Goal: Task Accomplishment & Management: Manage account settings

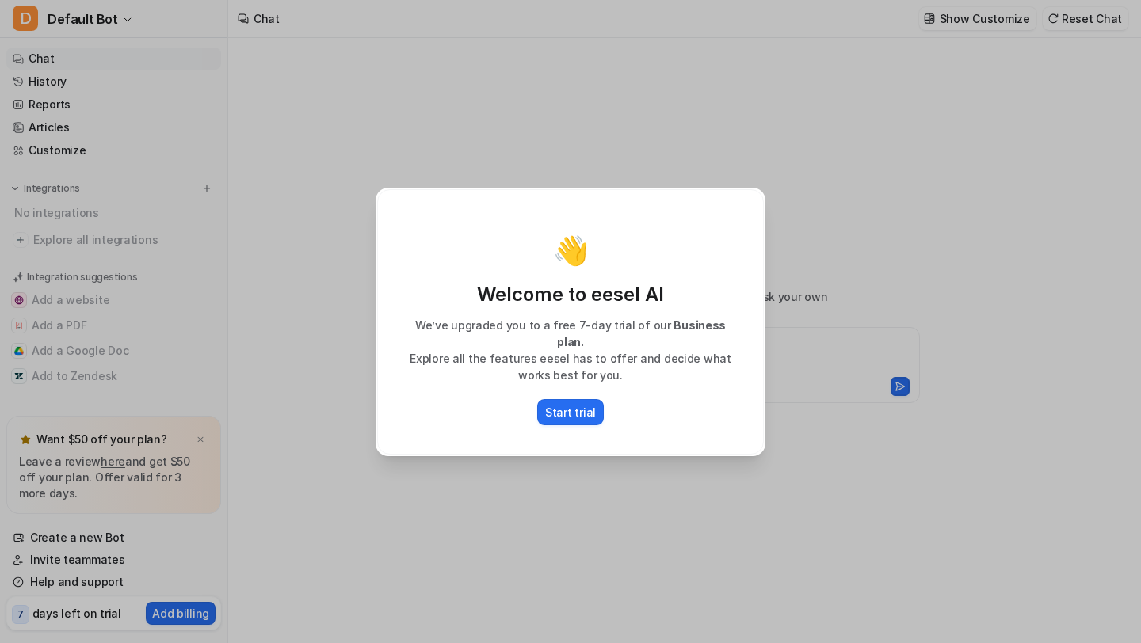
type textarea "**********"
click at [647, 335] on p "We’ve upgraded you to a free 7-day trial of our Business plan." at bounding box center [570, 333] width 353 height 33
click at [805, 205] on div "👋 Welcome to eesel AI We’ve upgraded you to a free 7-day trial of our Business …" at bounding box center [570, 321] width 1141 height 643
click at [564, 405] on p "Start trial" at bounding box center [570, 412] width 51 height 17
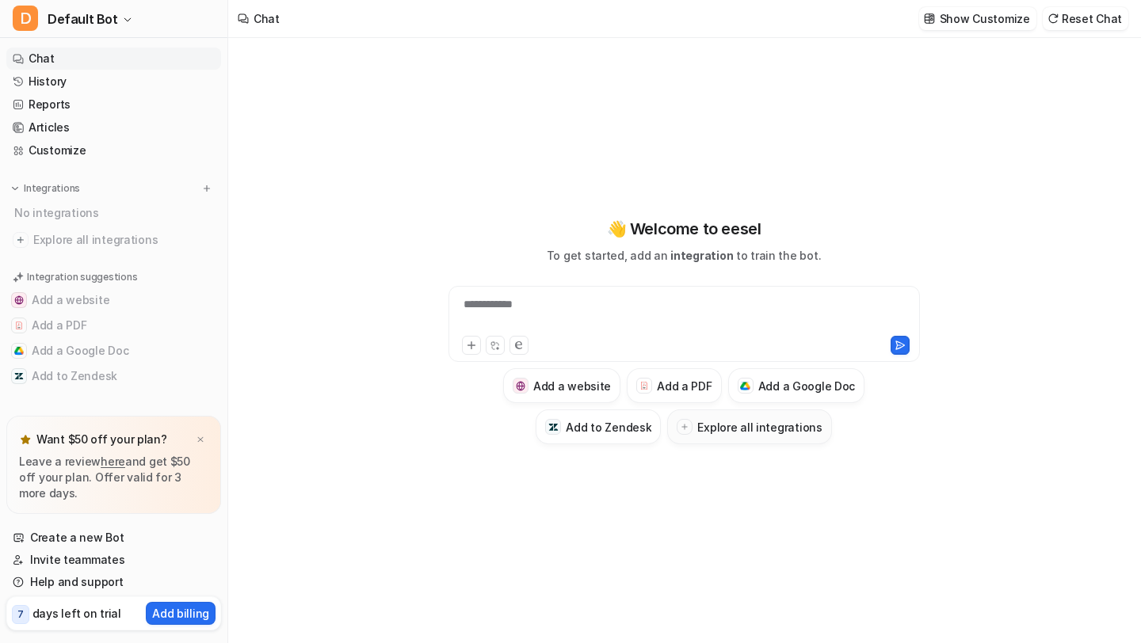
click at [733, 437] on button "Explore all integrations" at bounding box center [749, 427] width 164 height 35
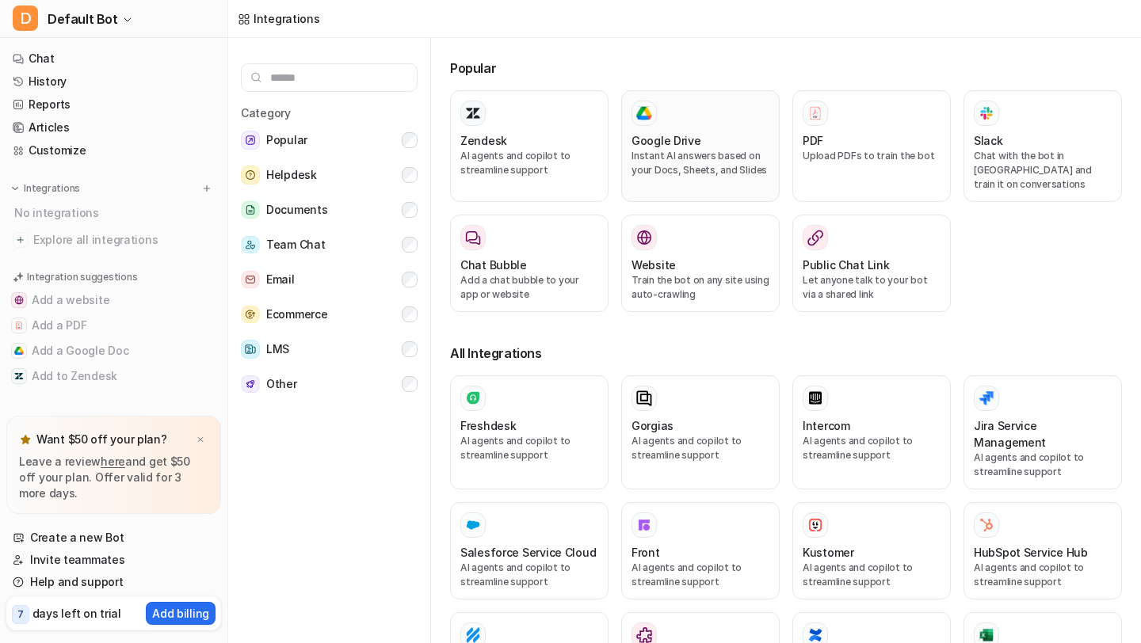
click at [682, 158] on p "Instant AI answers based on your Docs, Sheets, and Slides" at bounding box center [701, 163] width 138 height 29
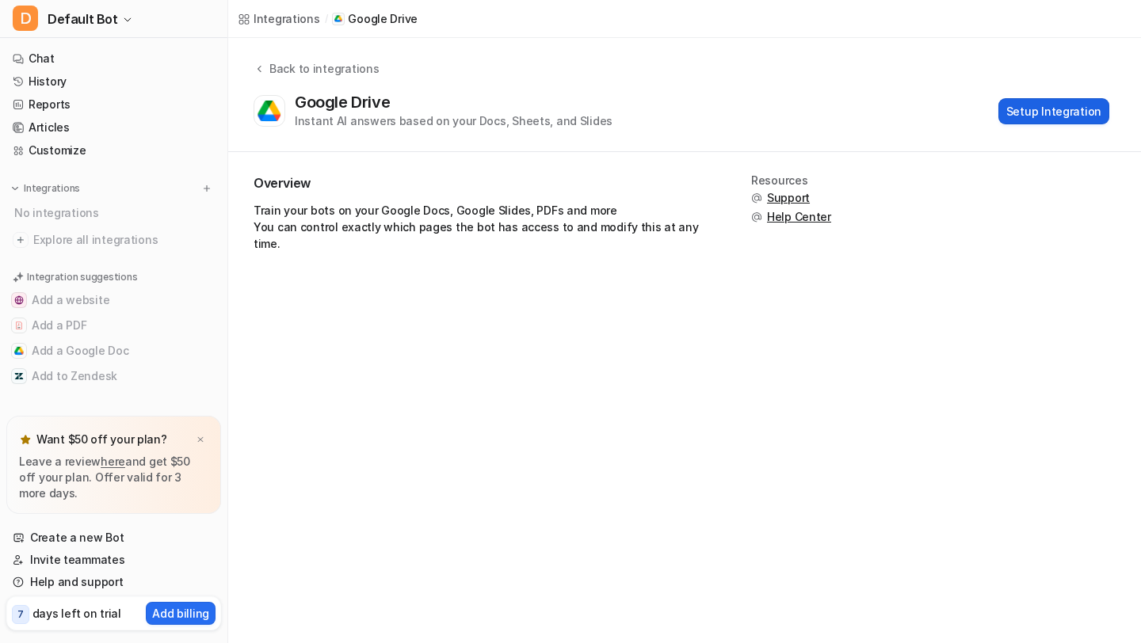
click at [1040, 113] on button "Setup Integration" at bounding box center [1053, 111] width 111 height 26
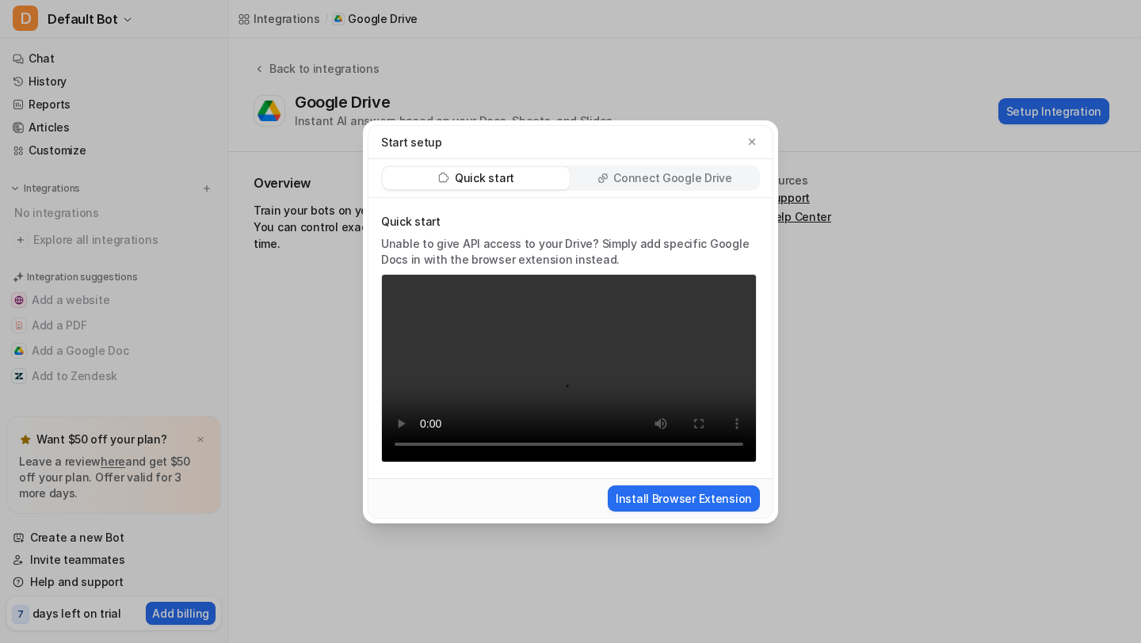
click at [696, 170] on p "Connect Google Drive" at bounding box center [672, 178] width 118 height 16
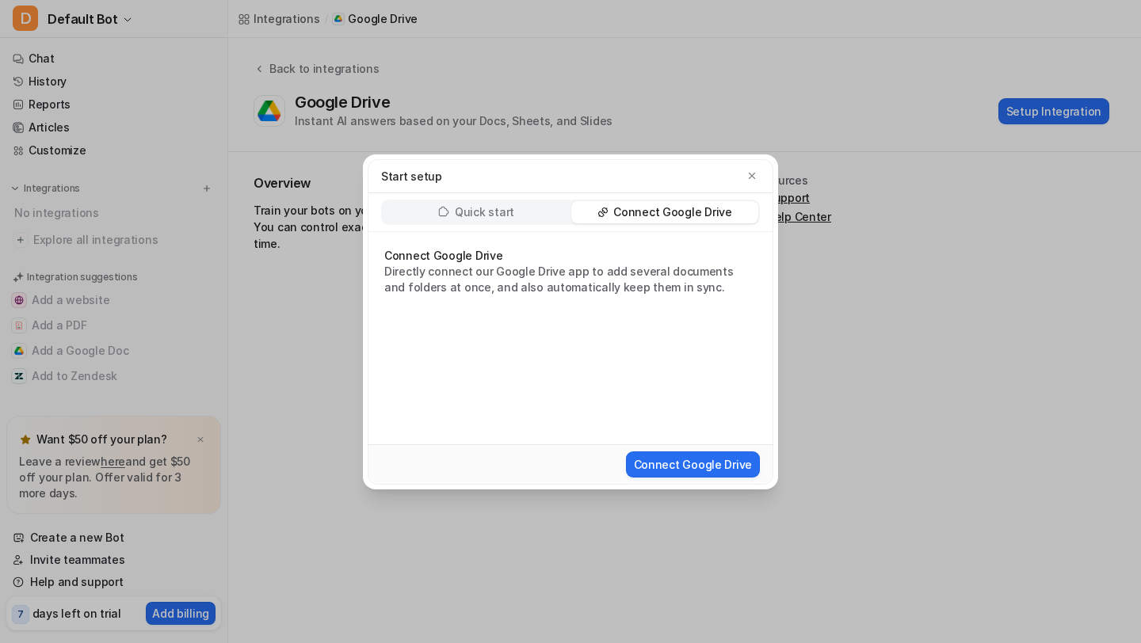
click at [470, 221] on div "Quick start" at bounding box center [476, 212] width 187 height 22
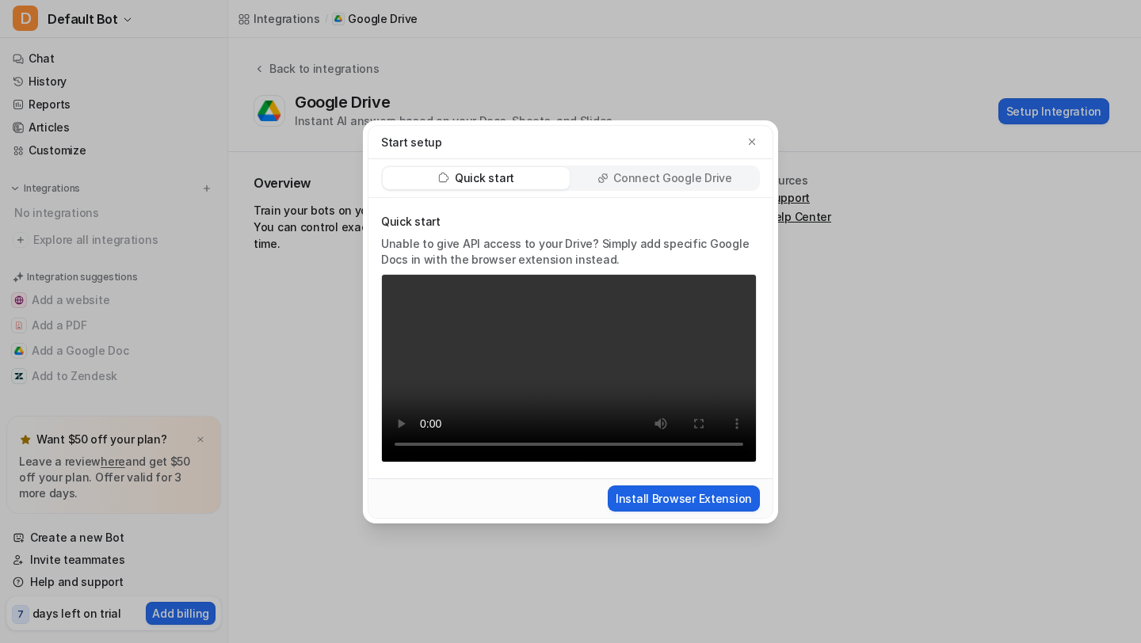
click at [702, 512] on button "Install Browser Extension" at bounding box center [684, 499] width 152 height 26
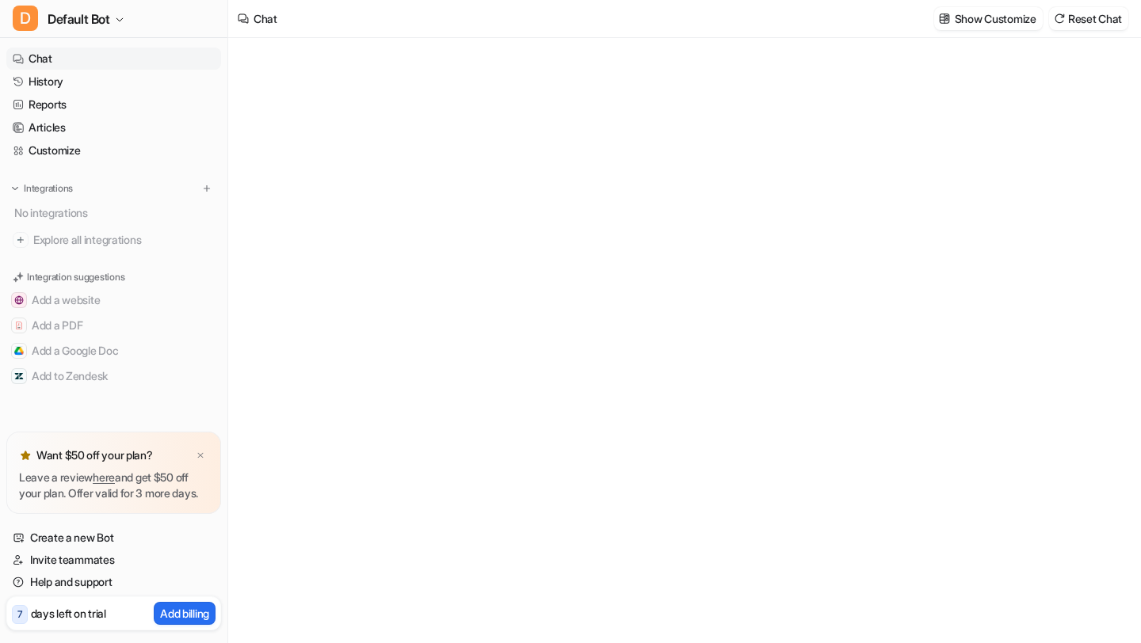
type textarea "**********"
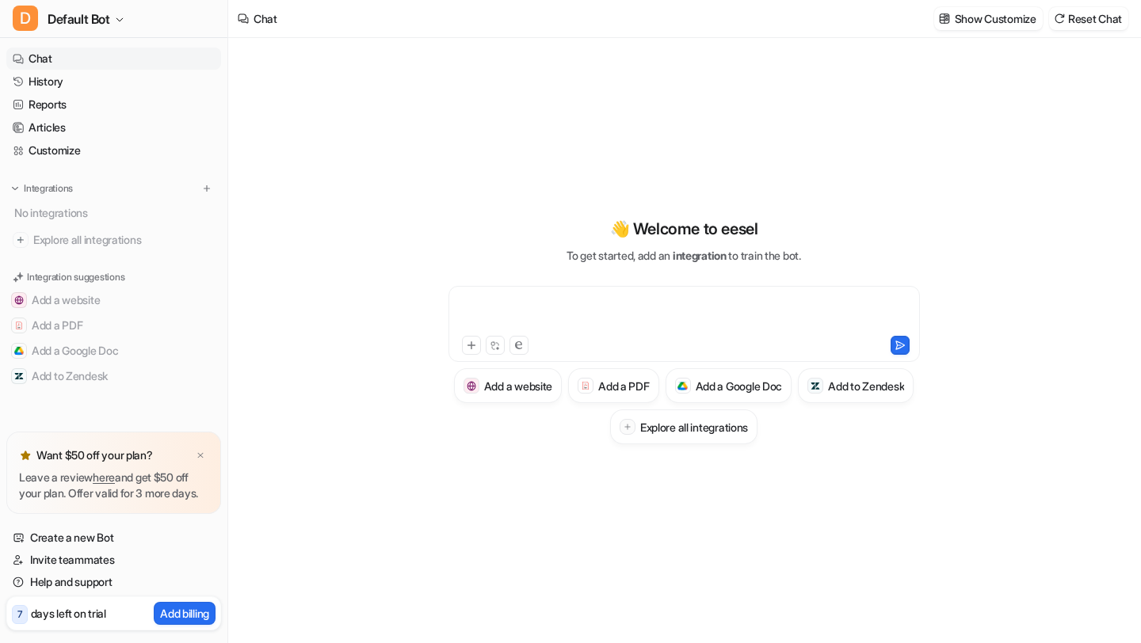
click at [620, 304] on div at bounding box center [684, 314] width 464 height 36
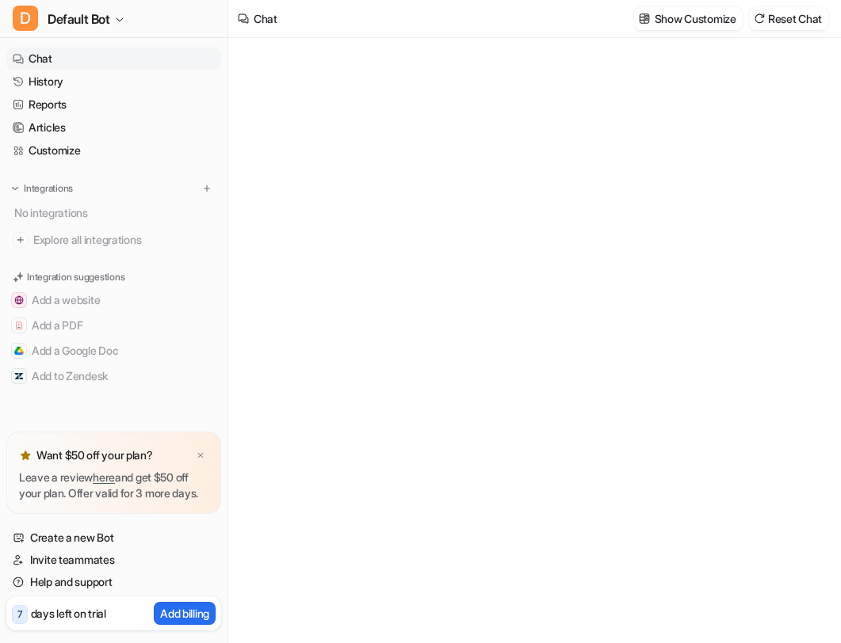
type textarea "**********"
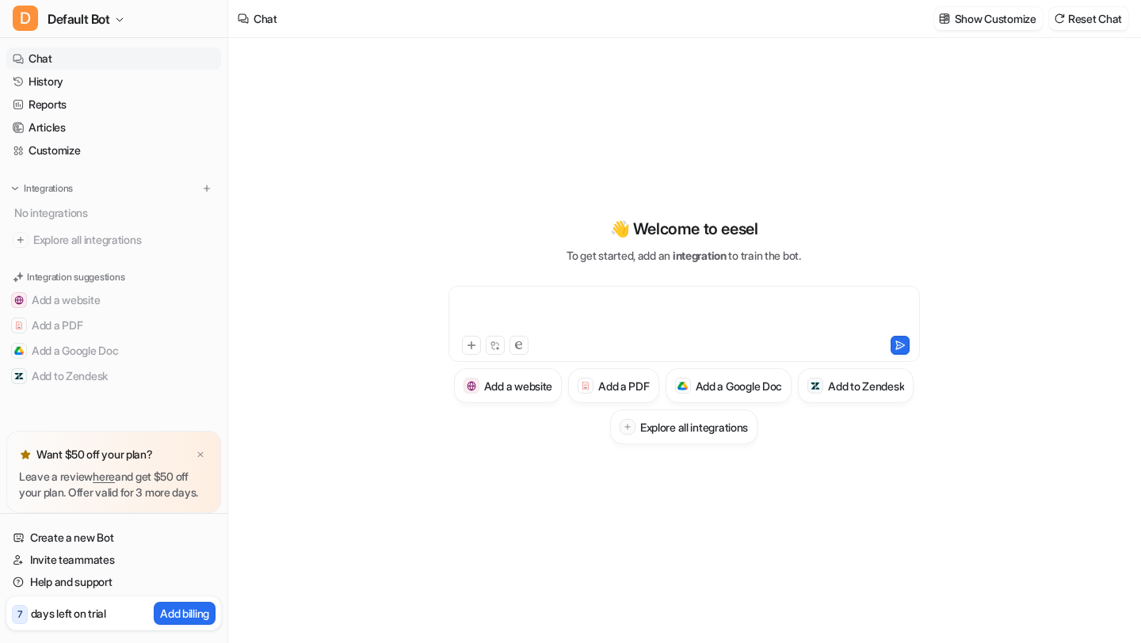
click at [716, 304] on div at bounding box center [684, 314] width 464 height 36
click at [86, 583] on link "Help and support" at bounding box center [113, 582] width 215 height 22
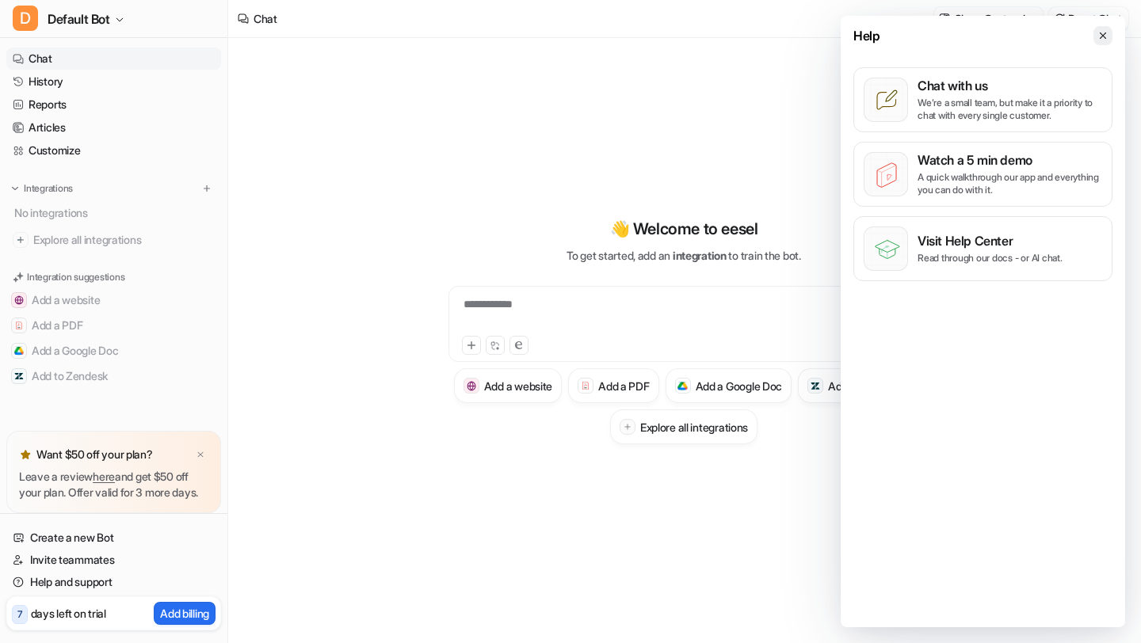
click at [840, 36] on icon at bounding box center [1103, 35] width 11 height 11
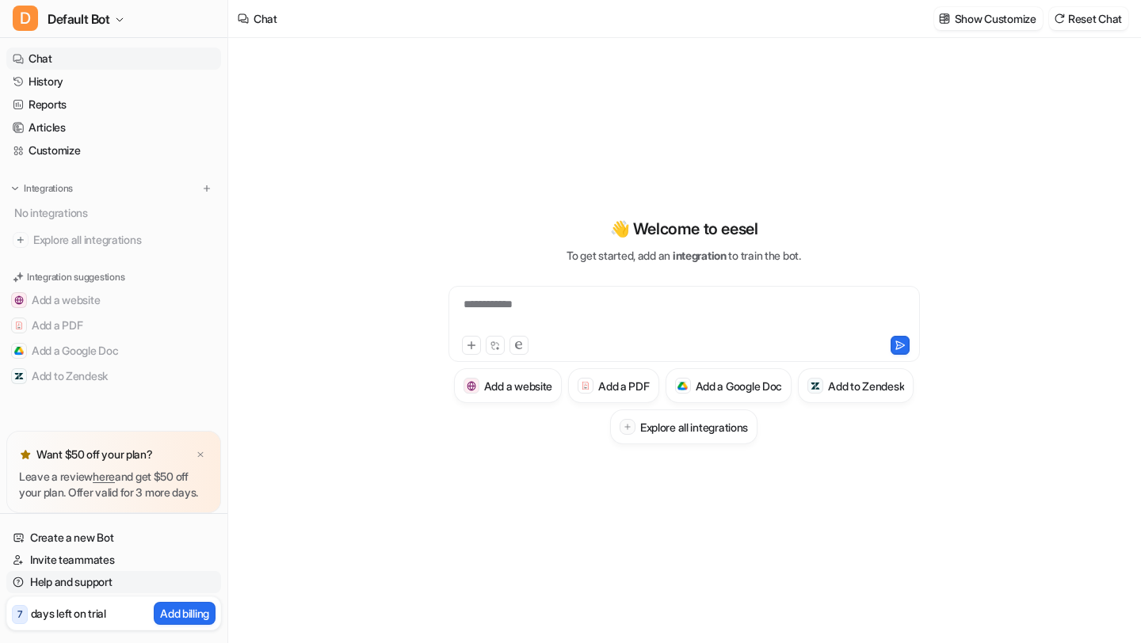
click at [88, 584] on link "Help and support" at bounding box center [113, 582] width 215 height 22
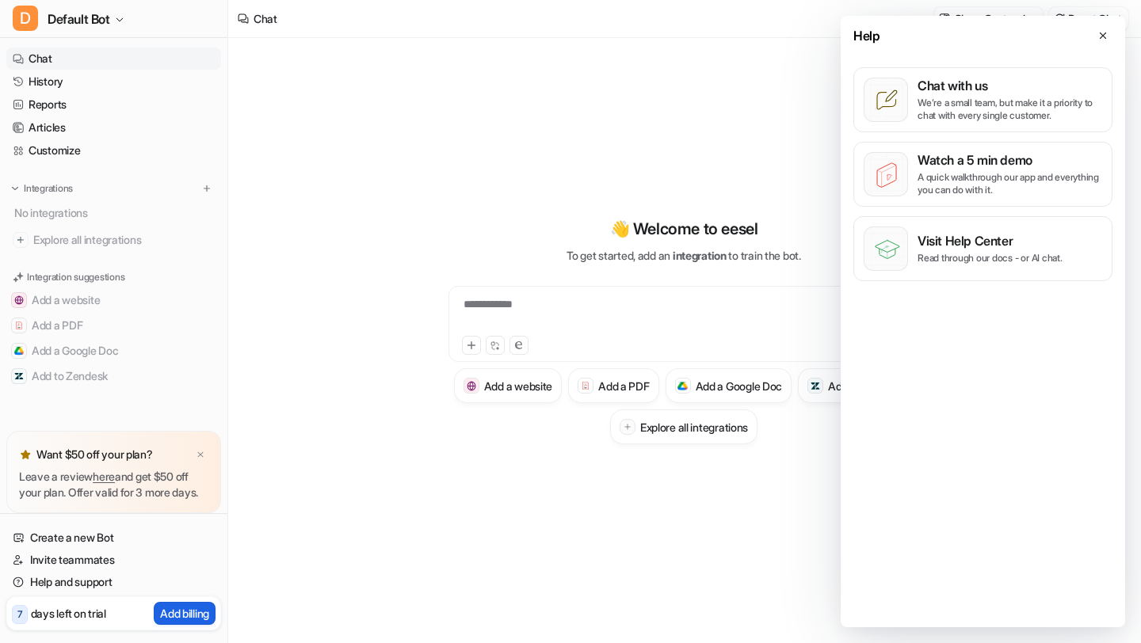
click at [170, 616] on p "Add billing" at bounding box center [184, 613] width 49 height 17
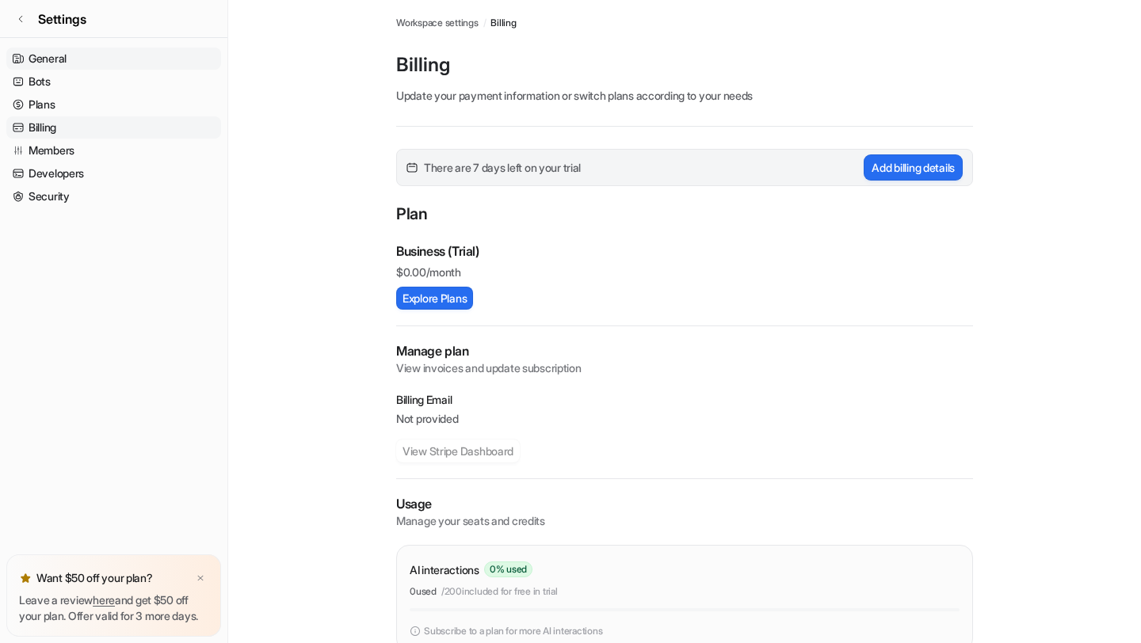
click at [46, 52] on link "General" at bounding box center [113, 59] width 215 height 22
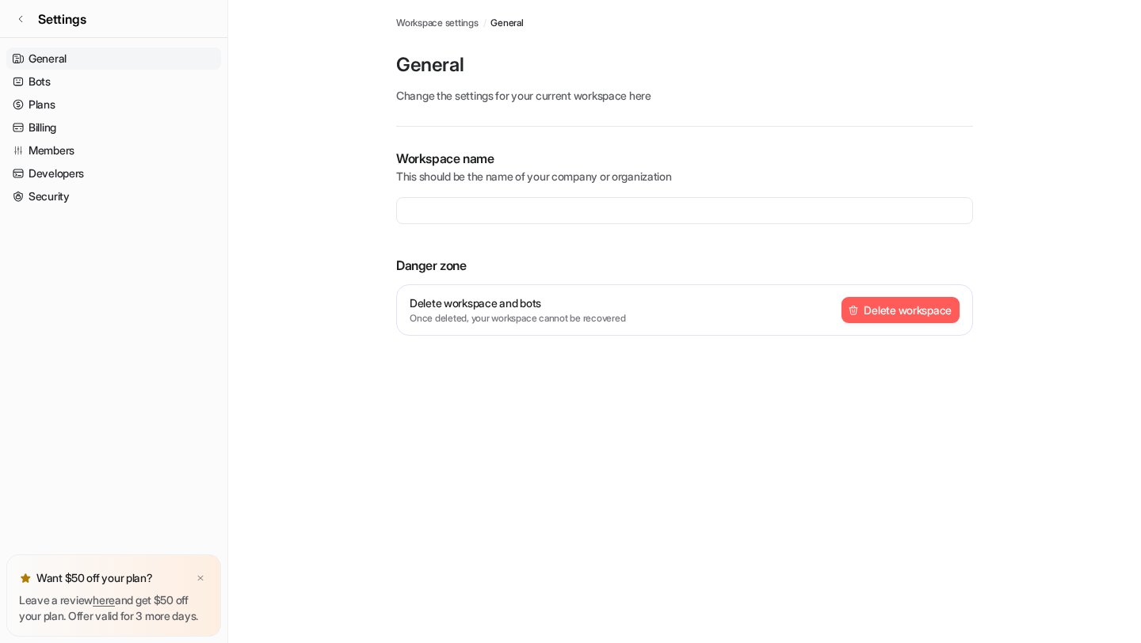
type input "**********"
click at [46, 127] on link "Billing" at bounding box center [113, 127] width 215 height 22
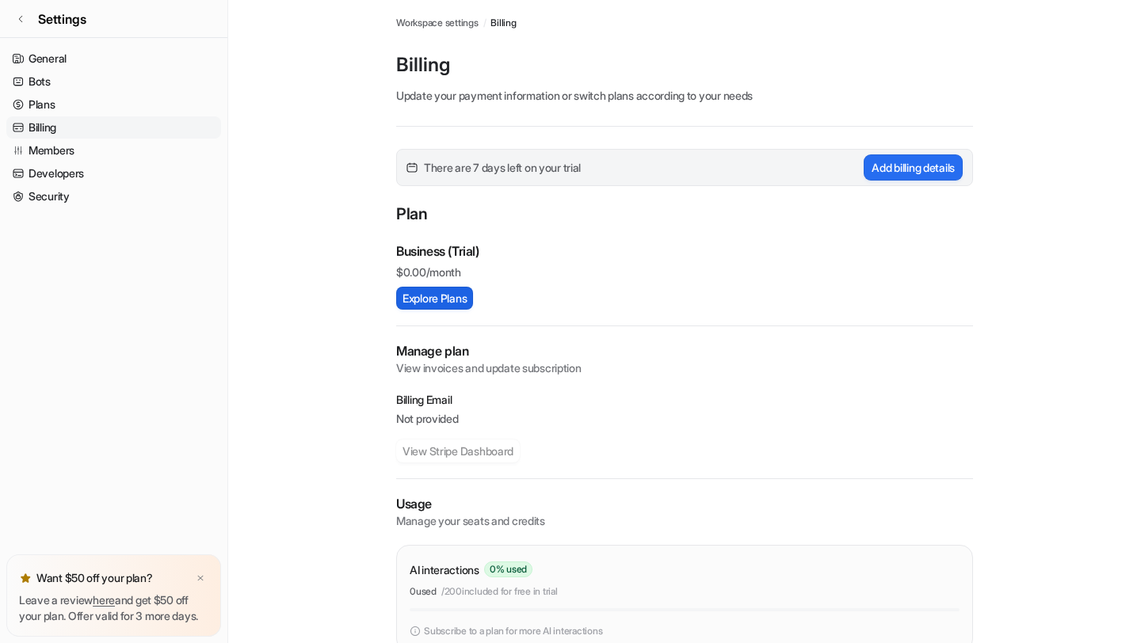
click at [443, 304] on button "Explore Plans" at bounding box center [434, 298] width 77 height 23
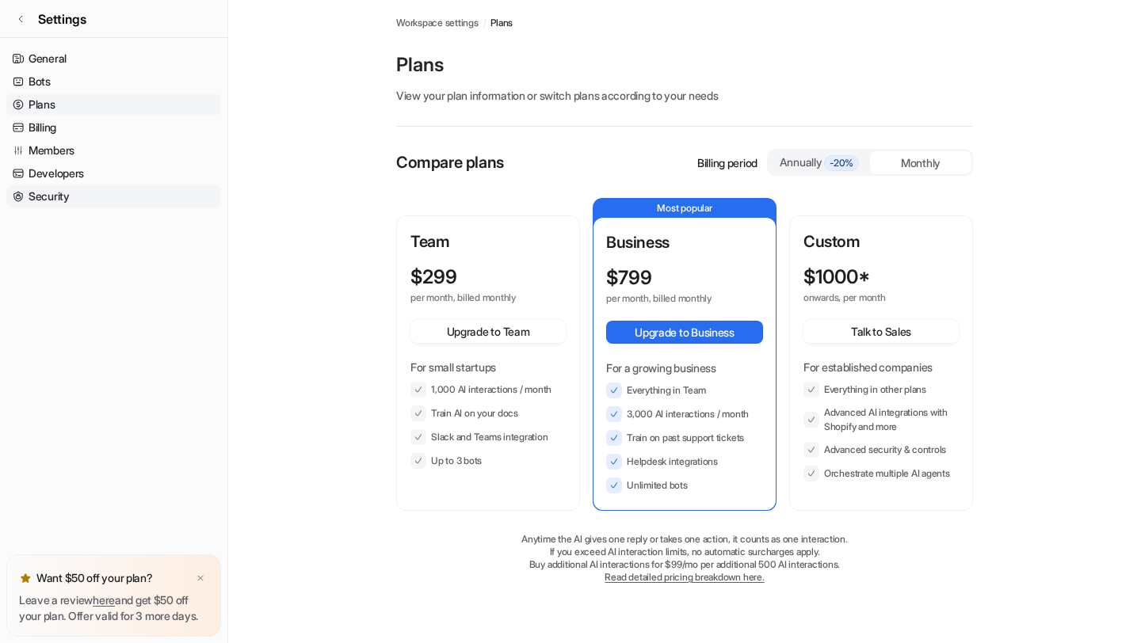
click at [65, 190] on link "Security" at bounding box center [113, 196] width 215 height 22
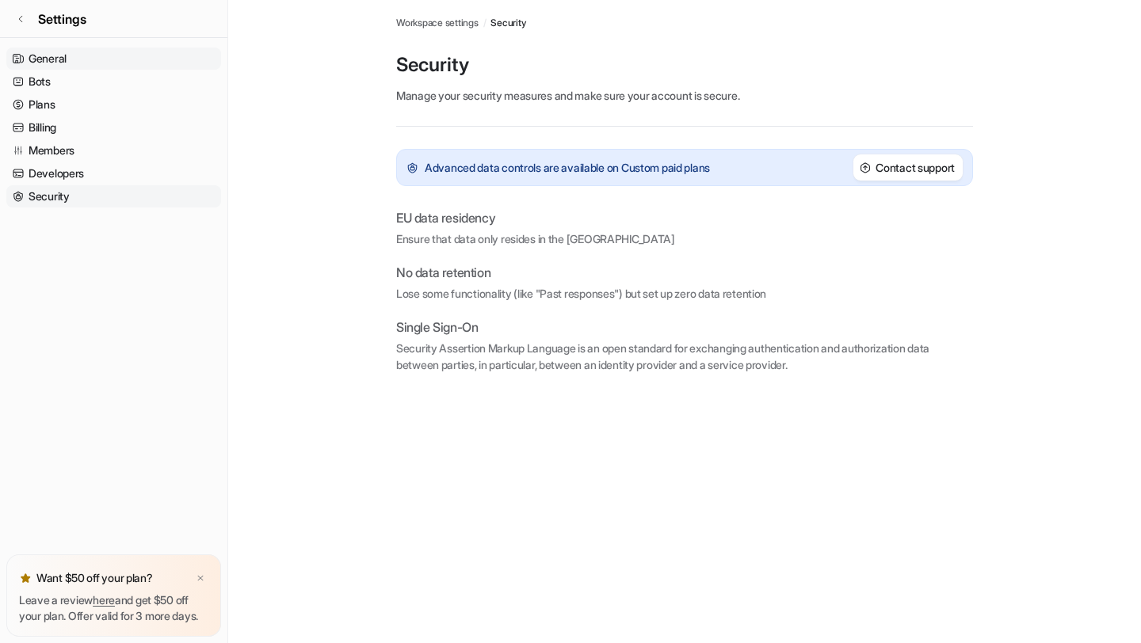
click at [59, 57] on link "General" at bounding box center [113, 59] width 215 height 22
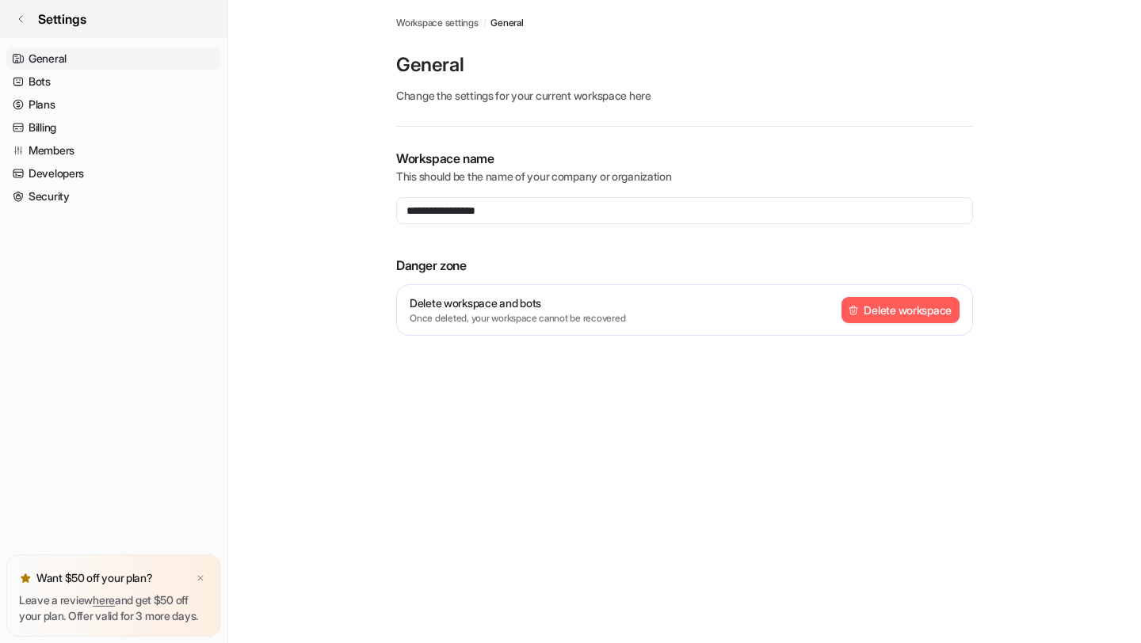
click at [21, 17] on icon at bounding box center [21, 19] width 10 height 10
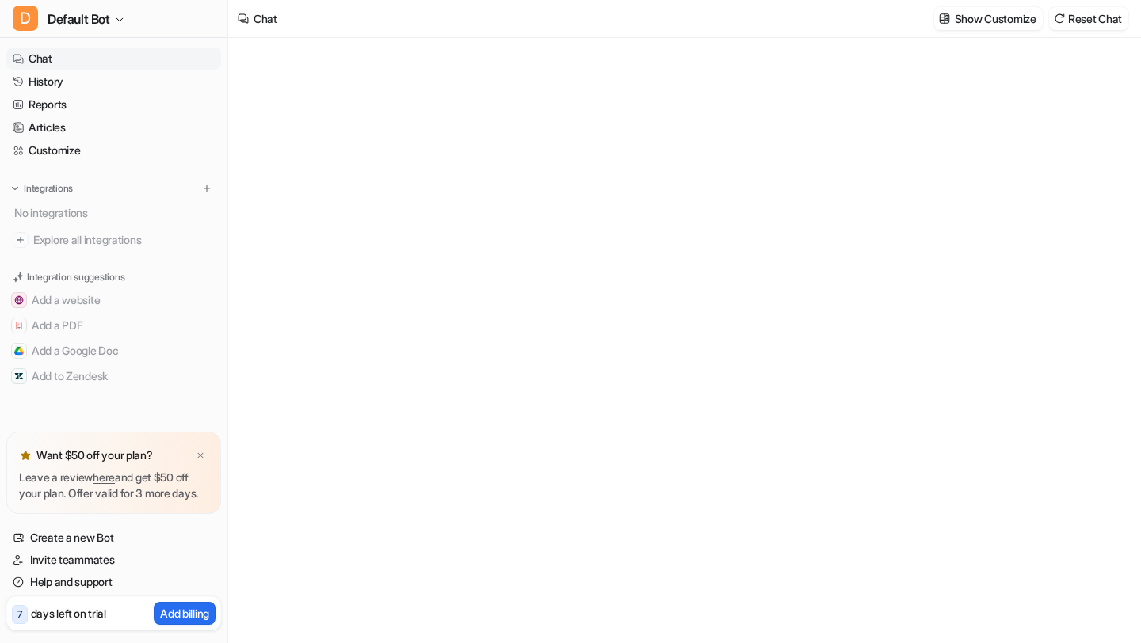
type textarea "**********"
